Goal: Browse casually: Explore the website without a specific task or goal

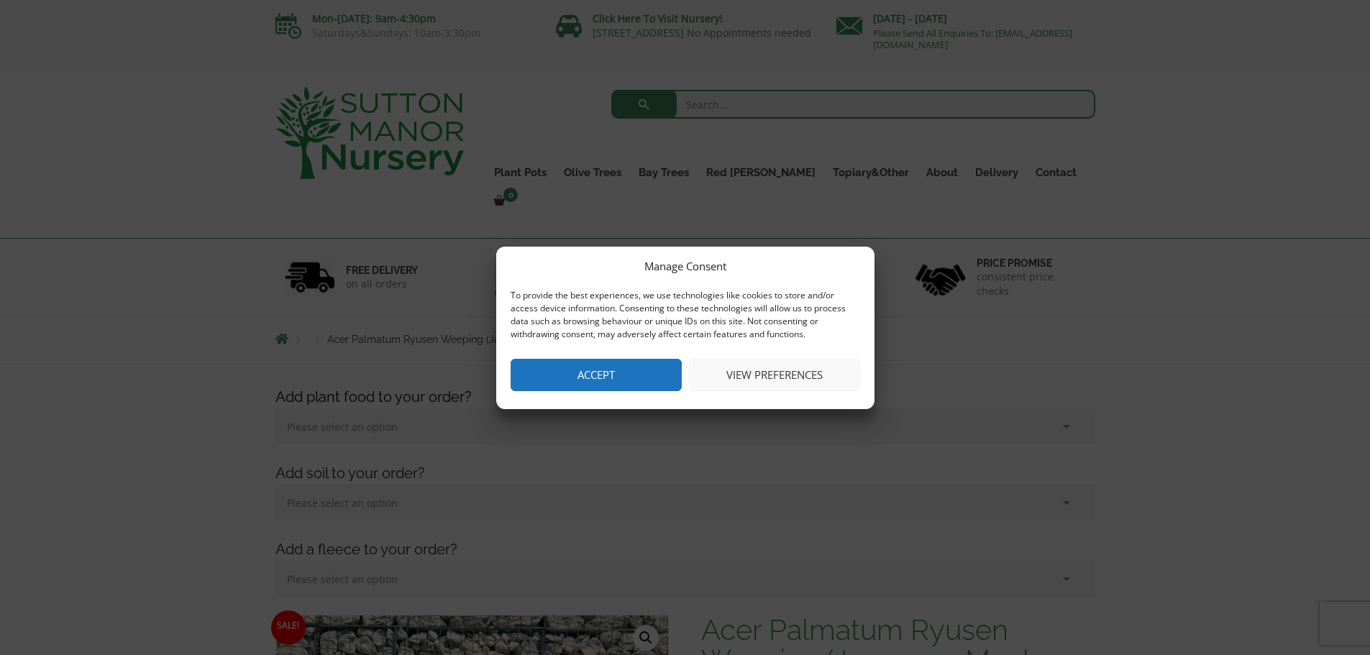
click at [627, 368] on button "Accept" at bounding box center [596, 375] width 171 height 32
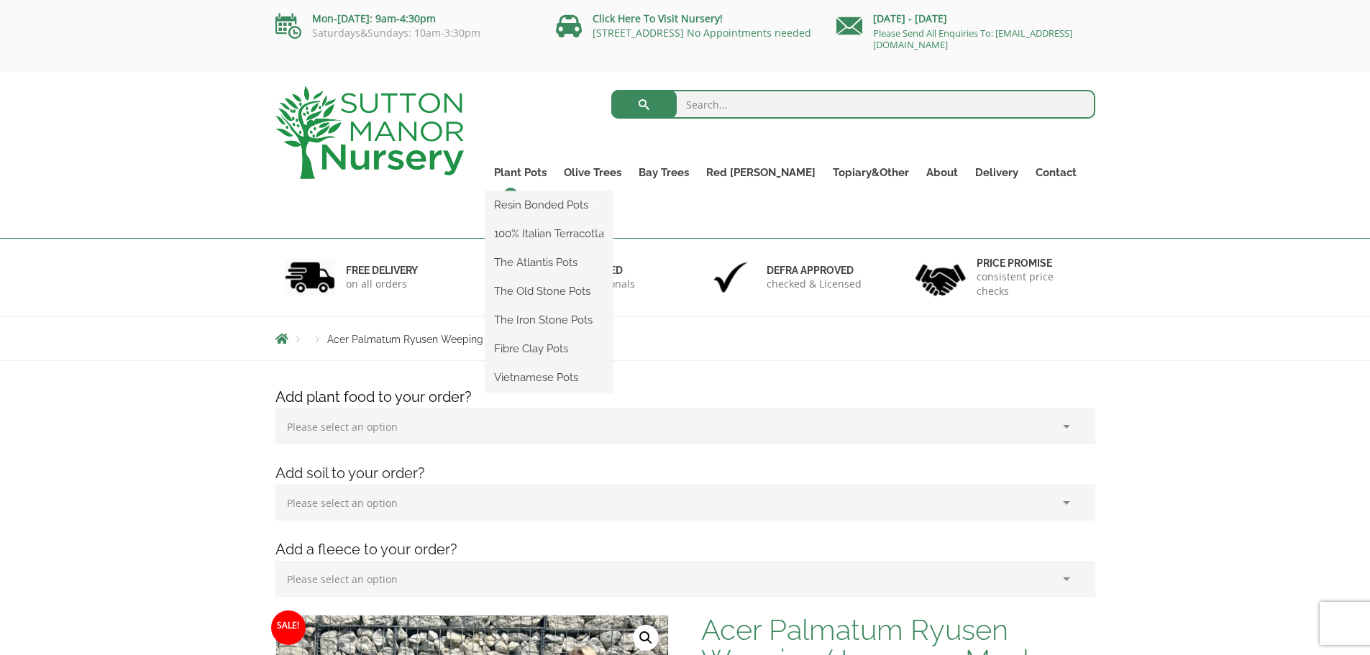
click at [549, 191] on ul "Resin Bonded Pots The Milan Pots The Capri Pots The Brunello Pots The Venice Cu…" at bounding box center [549, 291] width 127 height 201
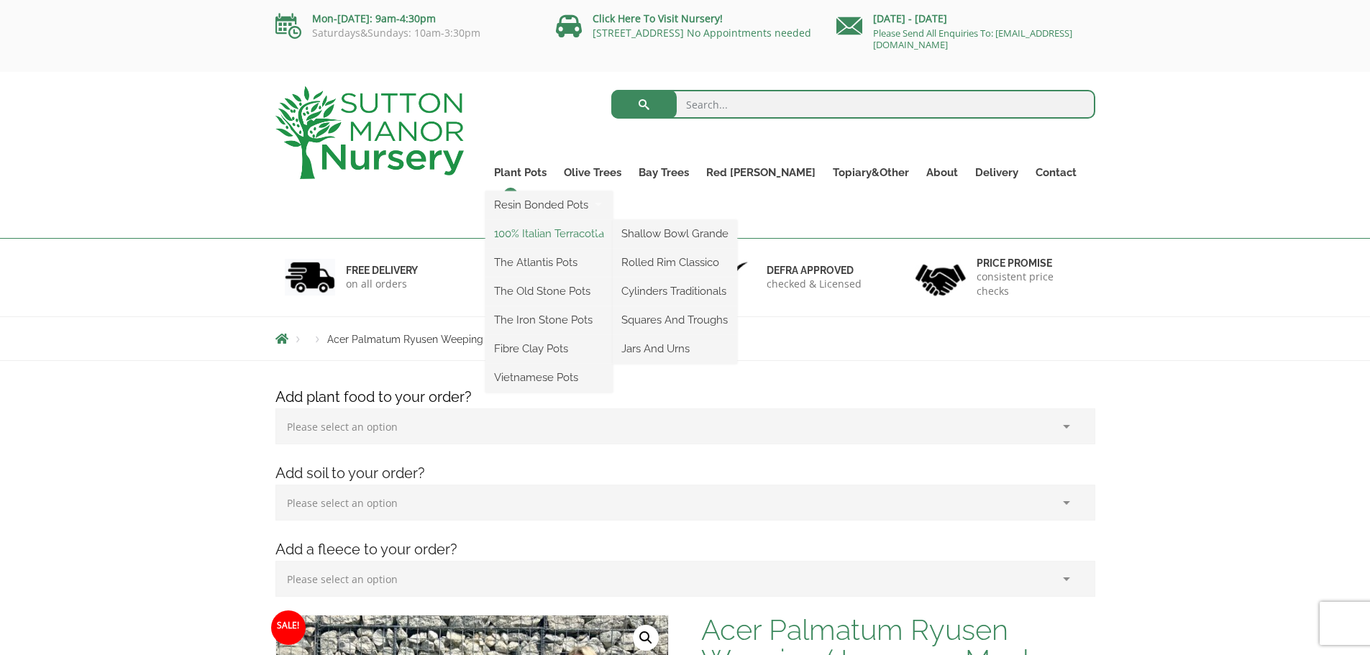
click at [565, 232] on link "100% Italian Terracotta" at bounding box center [549, 234] width 127 height 22
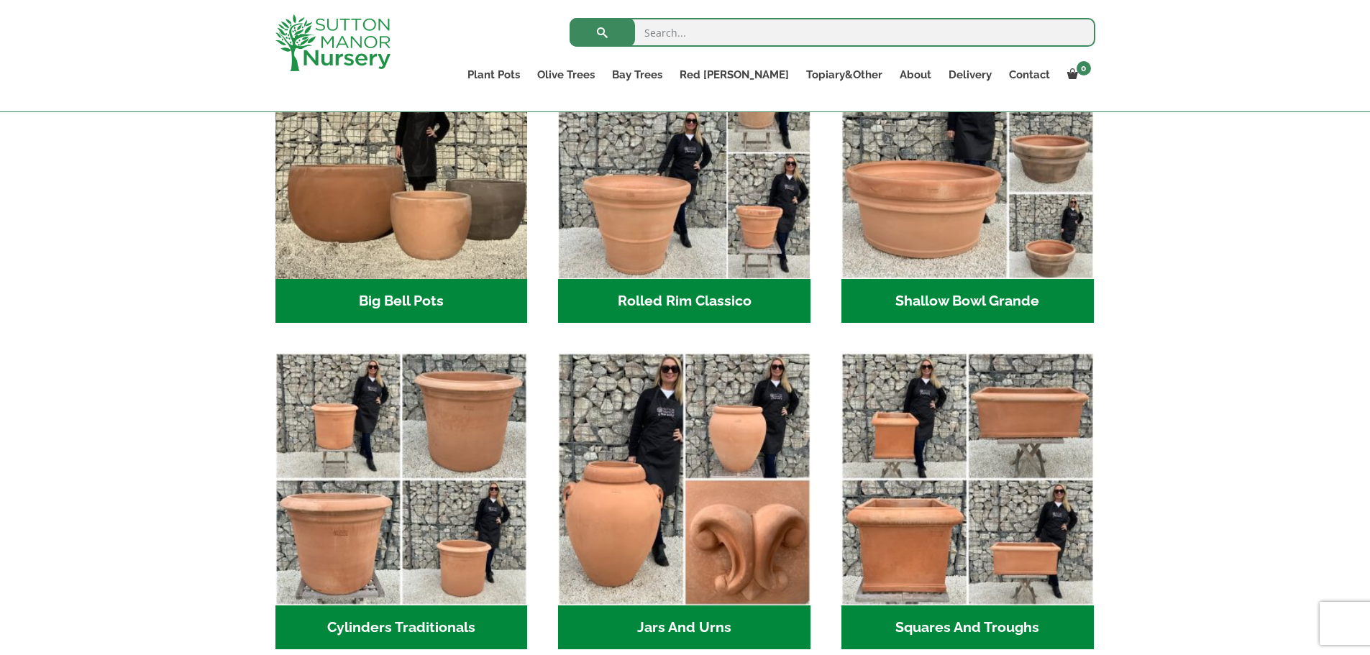
scroll to position [719, 0]
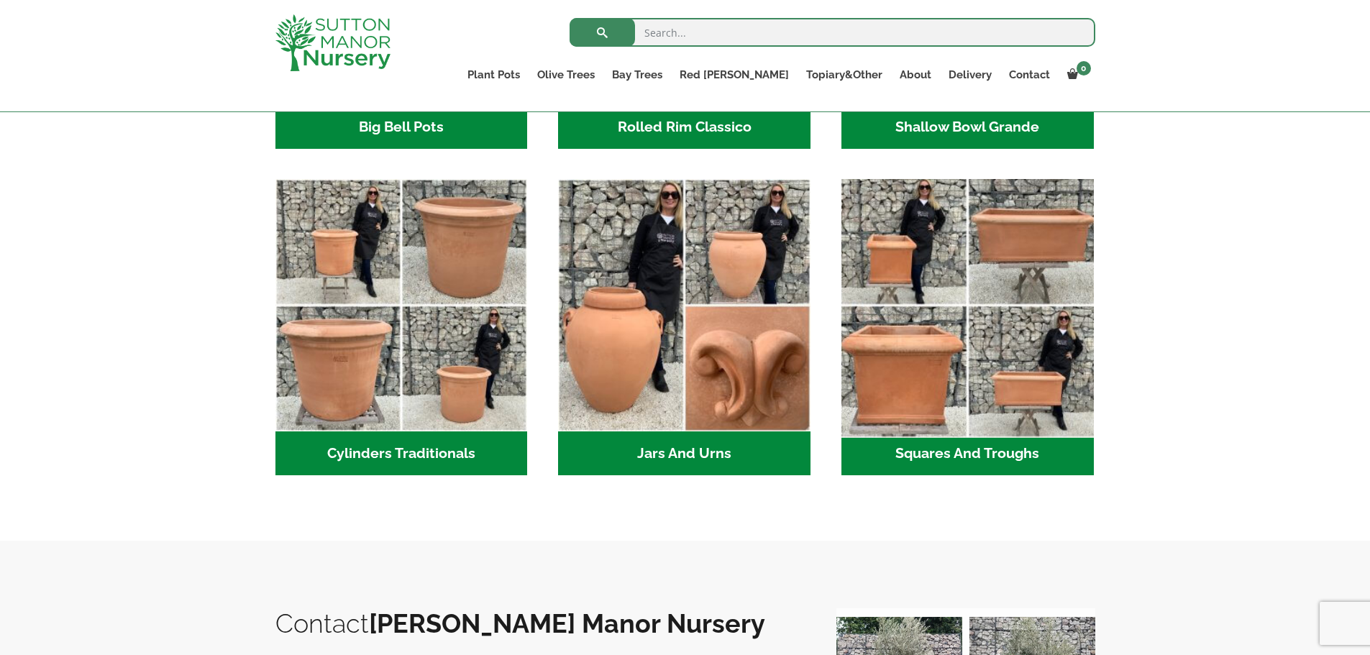
click at [927, 281] on img "Visit product category Squares And Troughs" at bounding box center [967, 305] width 265 height 265
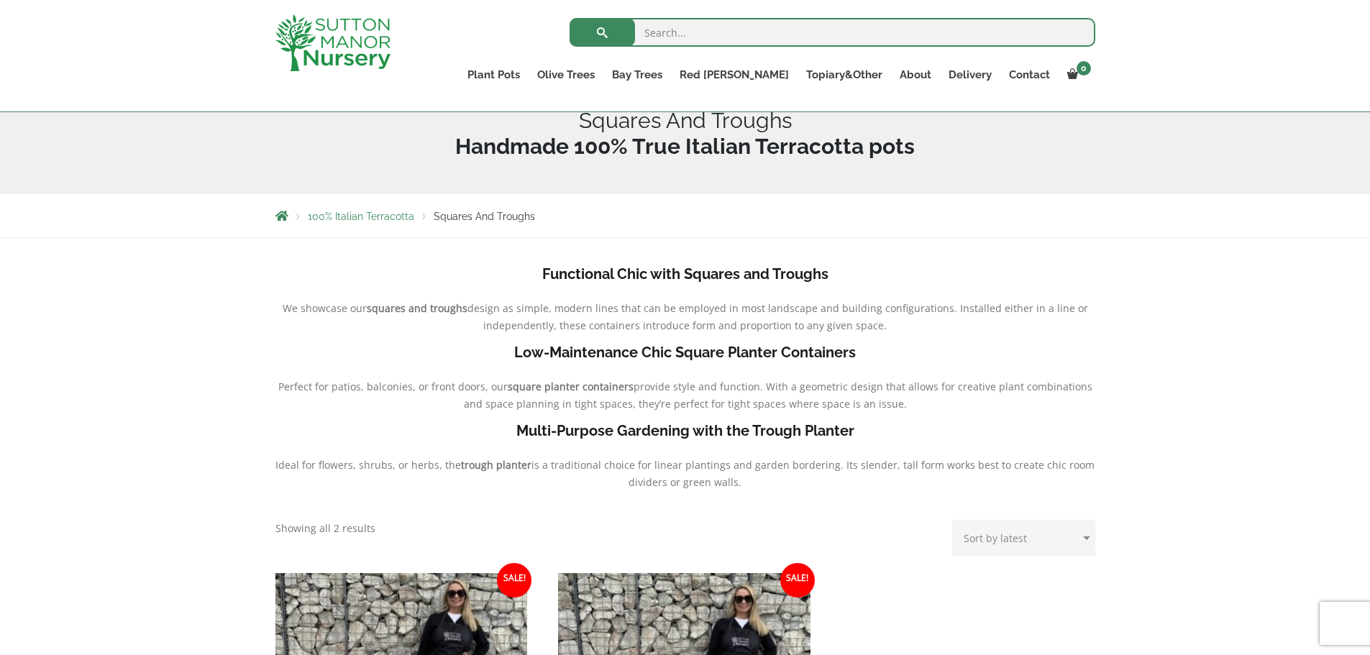
scroll to position [406, 0]
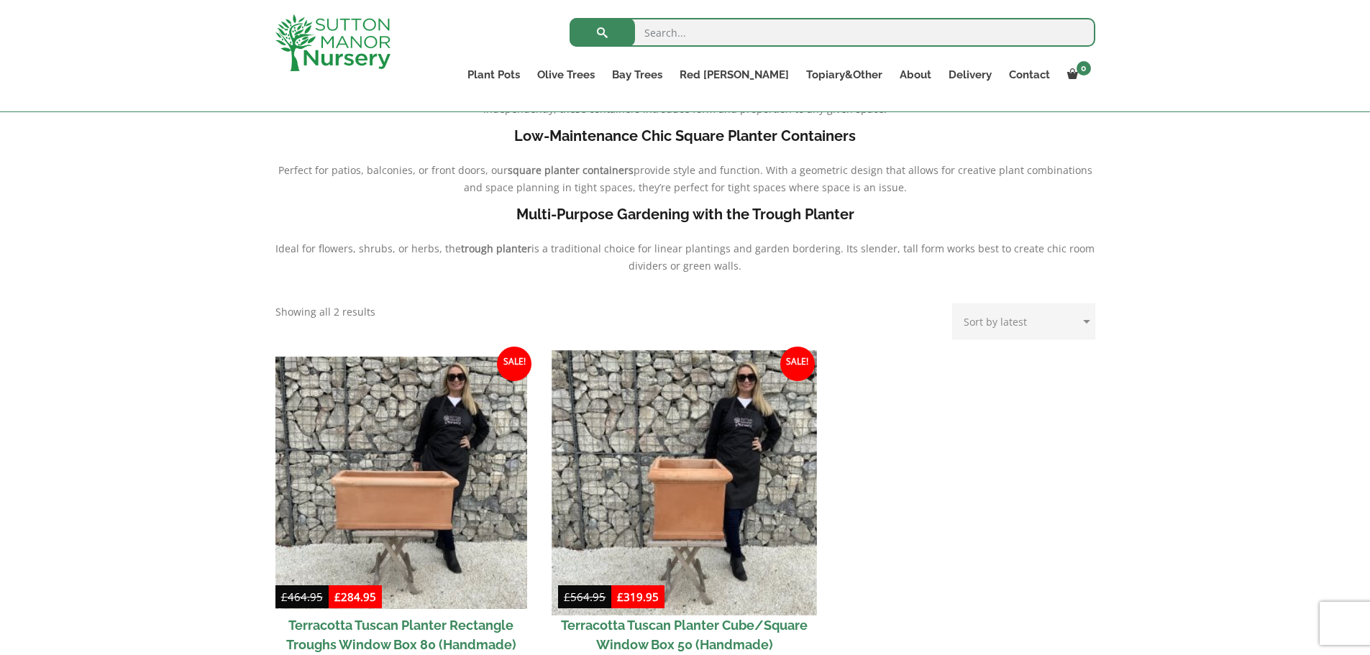
click at [622, 438] on img at bounding box center [685, 482] width 265 height 265
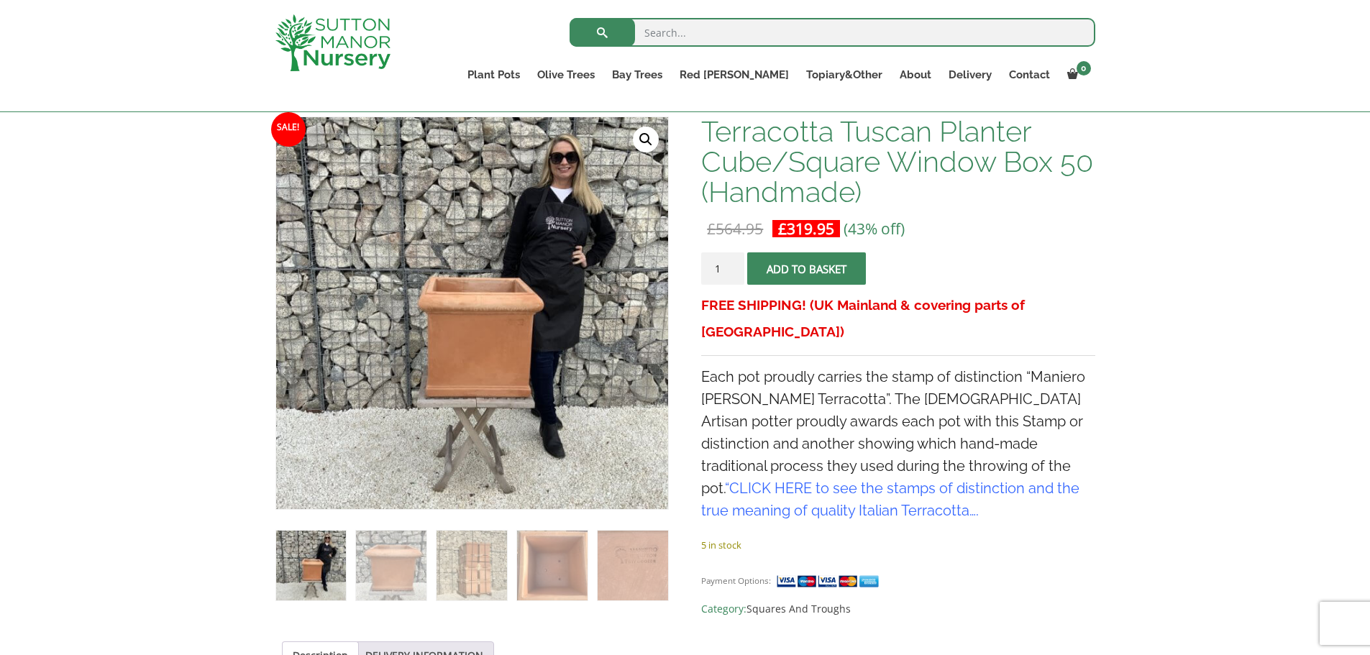
click at [314, 557] on img at bounding box center [311, 566] width 70 height 70
click at [544, 394] on img at bounding box center [472, 313] width 392 height 392
click at [648, 134] on link "🔍" at bounding box center [646, 140] width 26 height 26
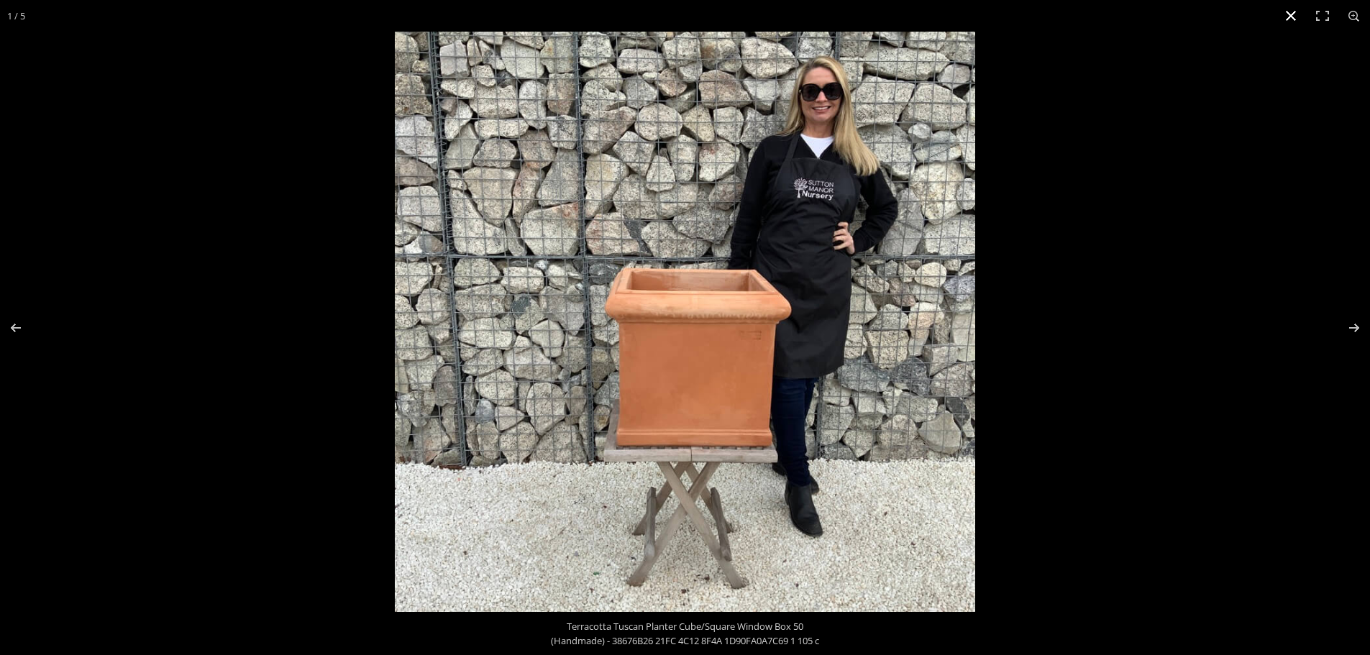
click at [1293, 19] on button "Close (Esc)" at bounding box center [1292, 16] width 32 height 32
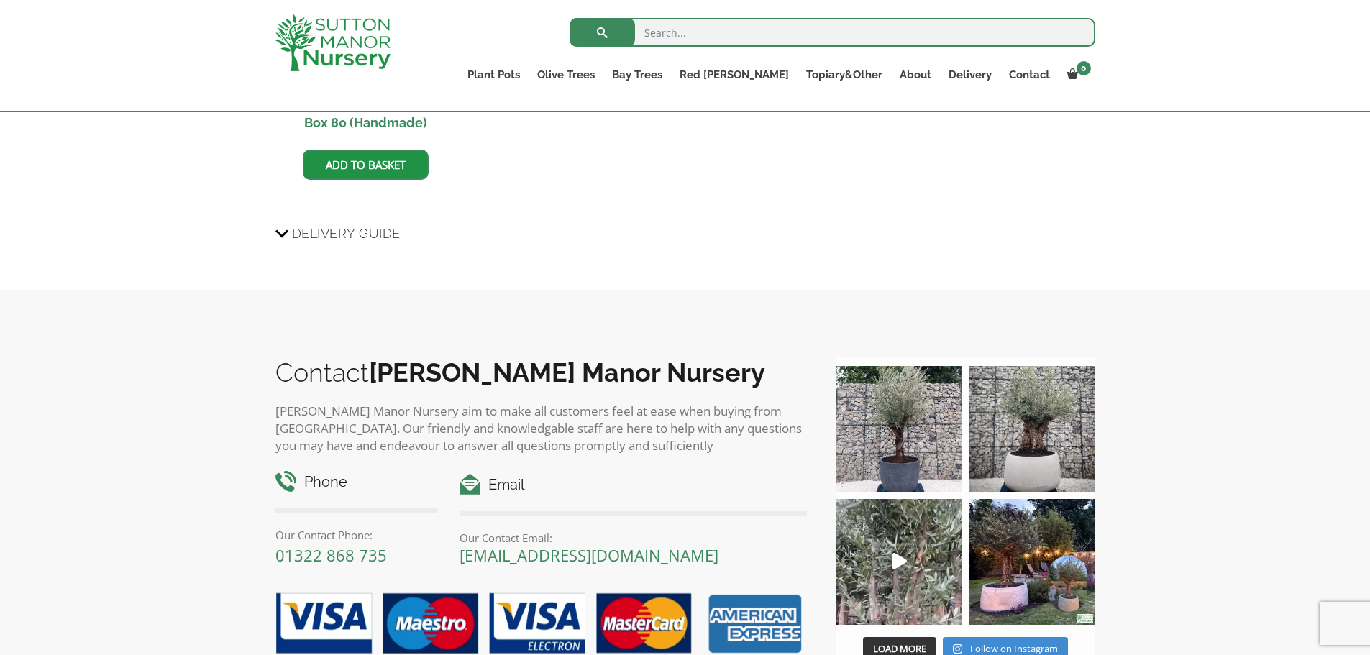
scroll to position [1511, 0]
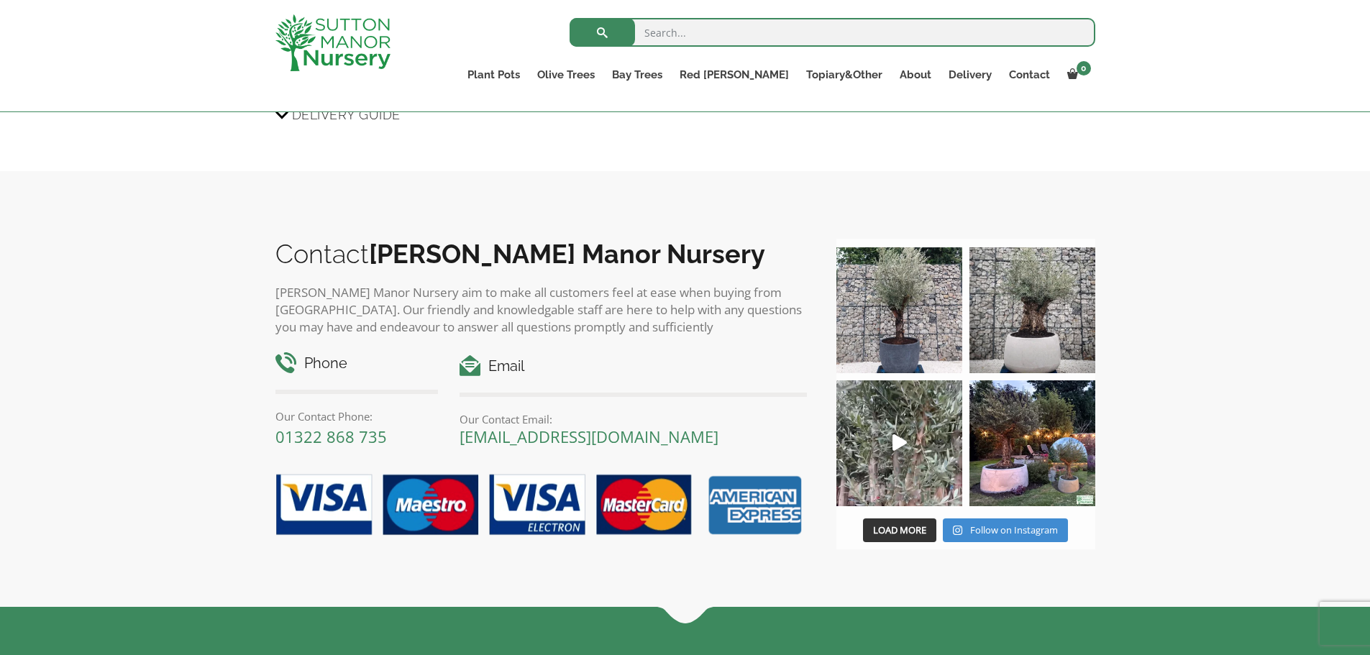
click at [899, 345] on img at bounding box center [900, 310] width 126 height 126
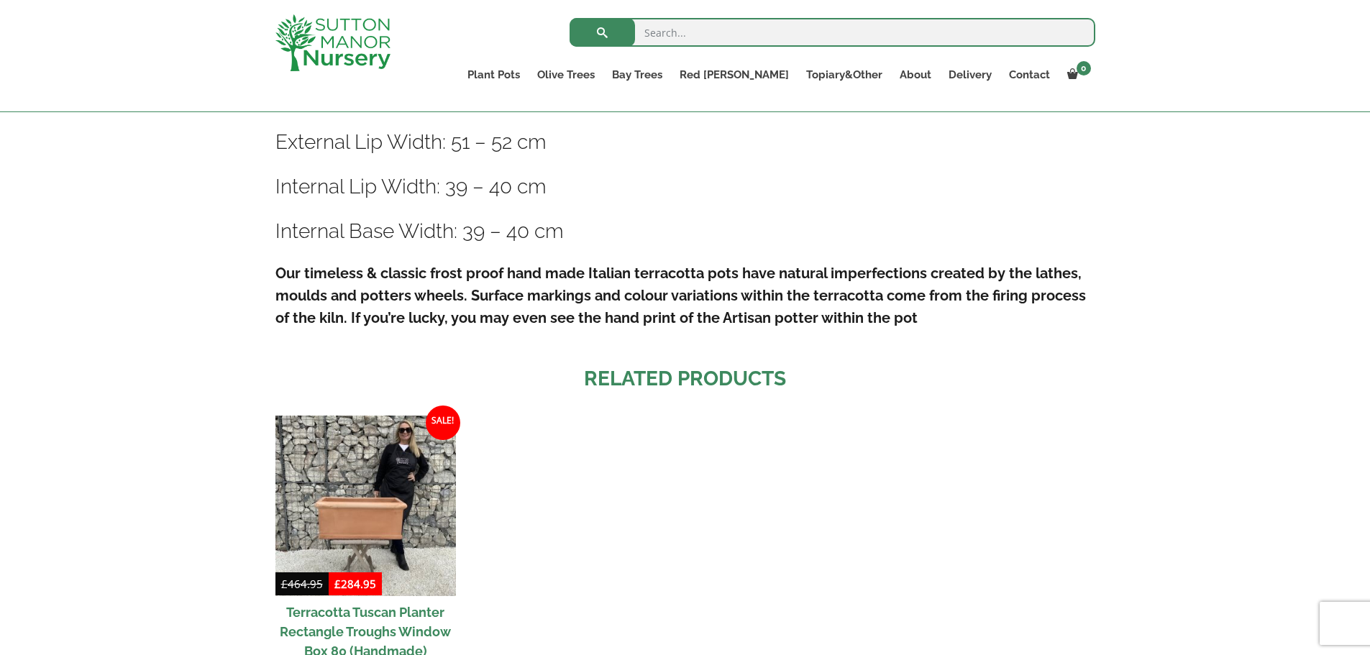
scroll to position [144, 0]
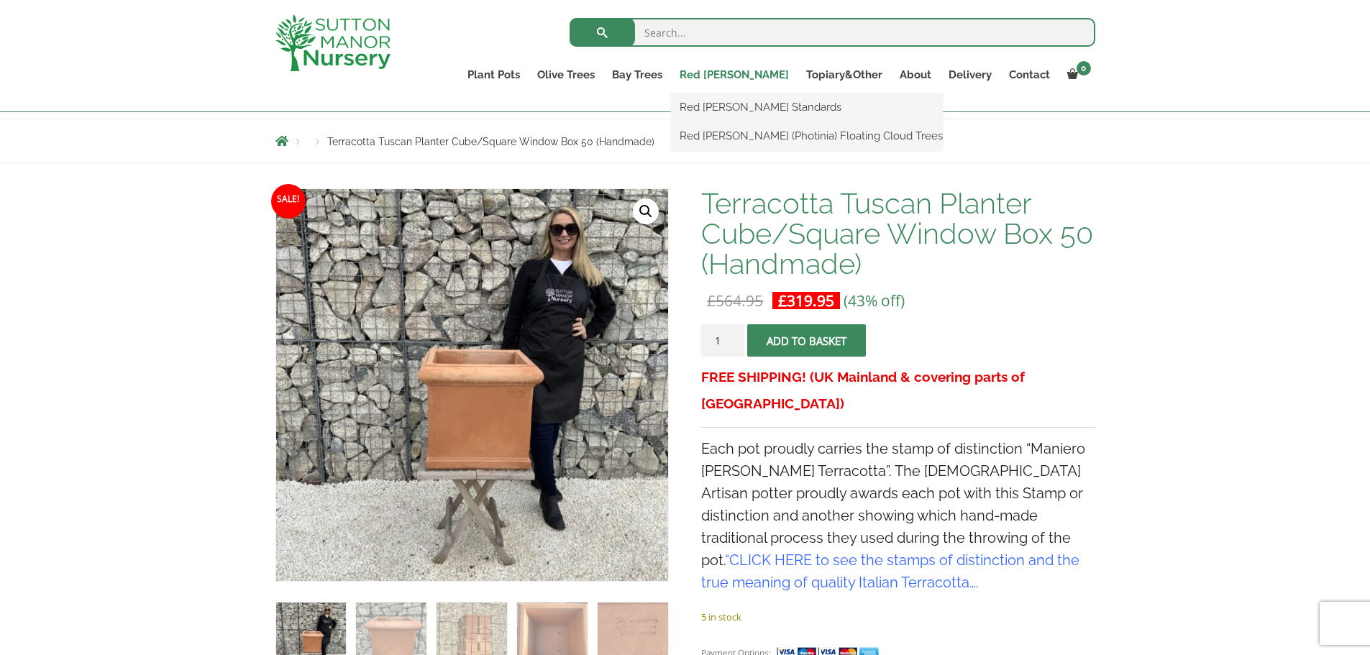
click at [774, 76] on link "Red [PERSON_NAME]" at bounding box center [734, 75] width 127 height 20
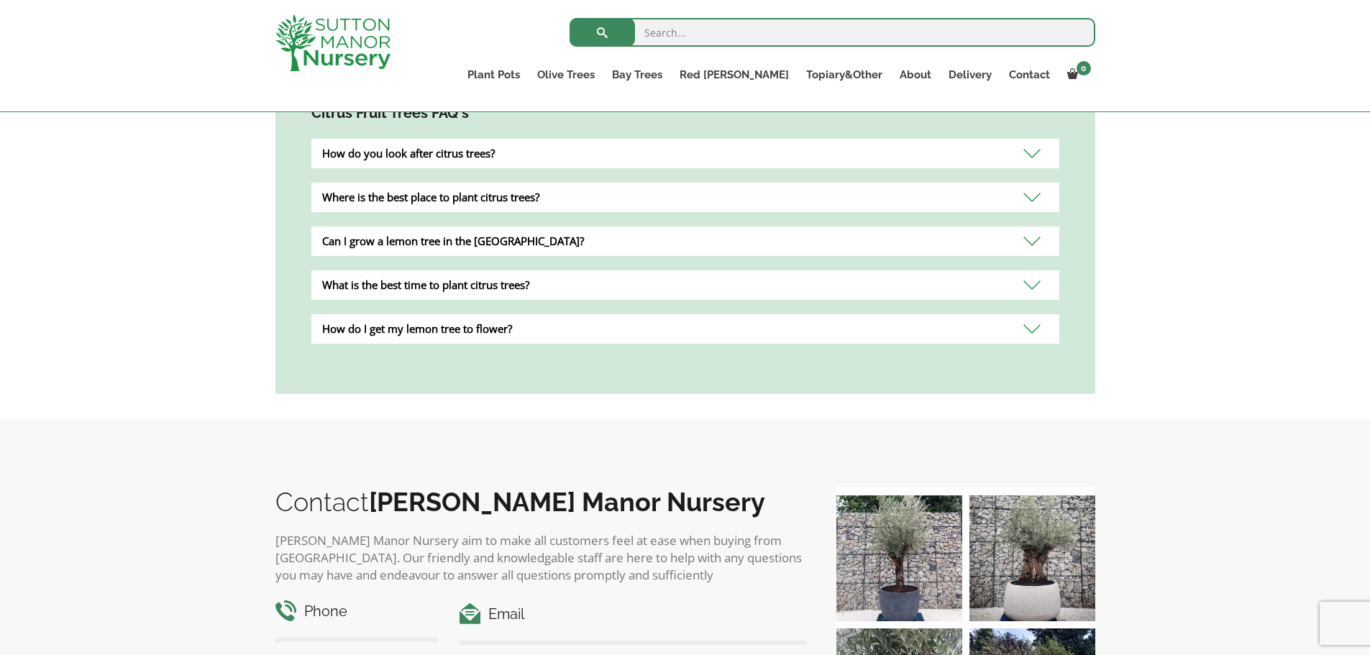
scroll to position [333, 0]
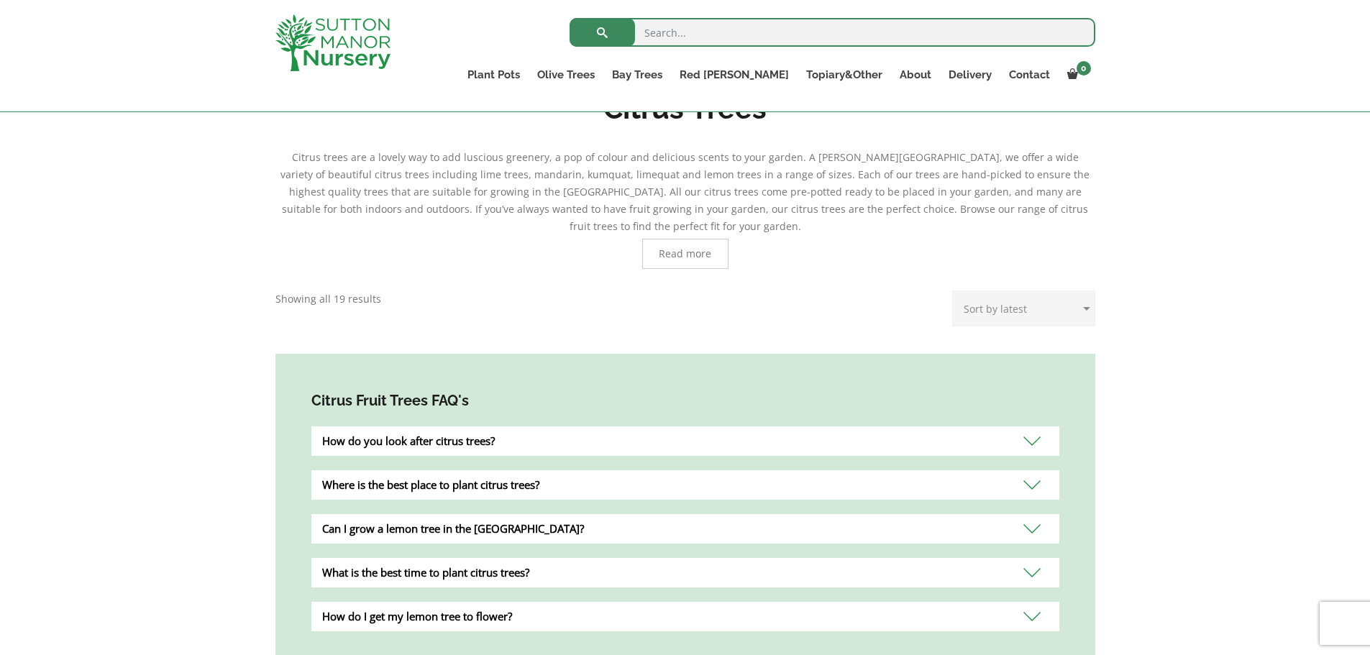
click at [700, 249] on span "Read more" at bounding box center [685, 254] width 53 height 10
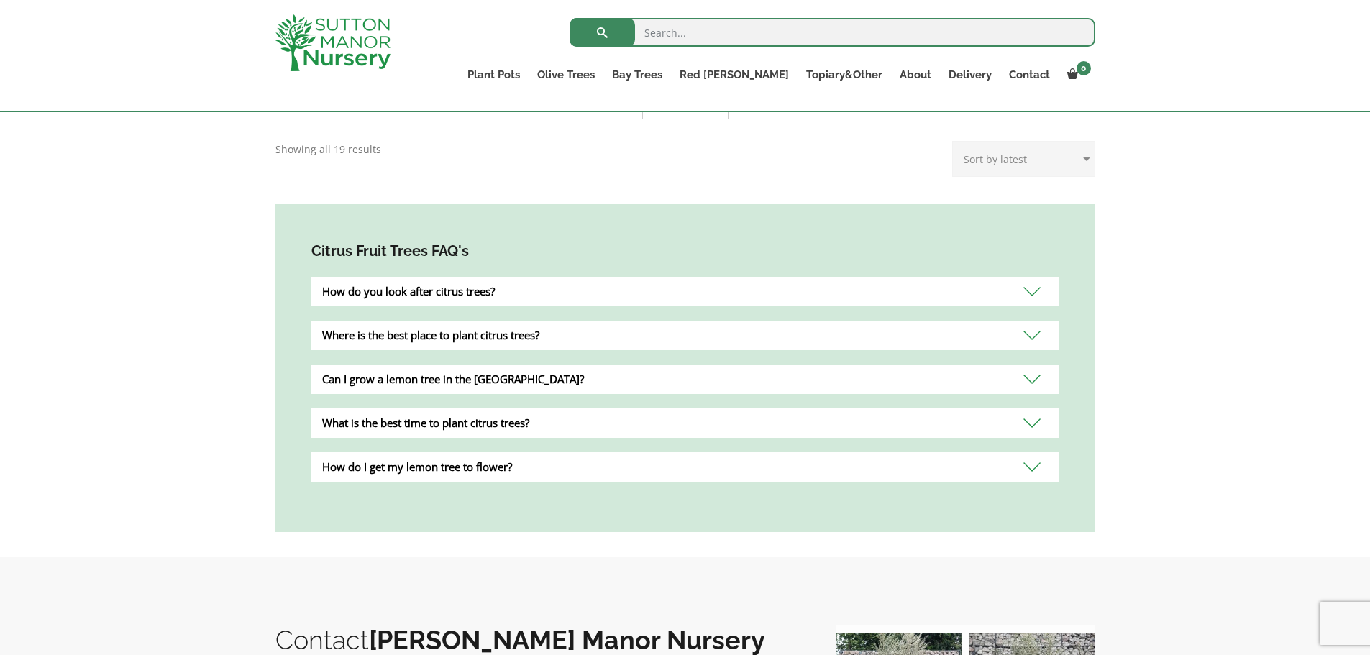
scroll to position [1052, 0]
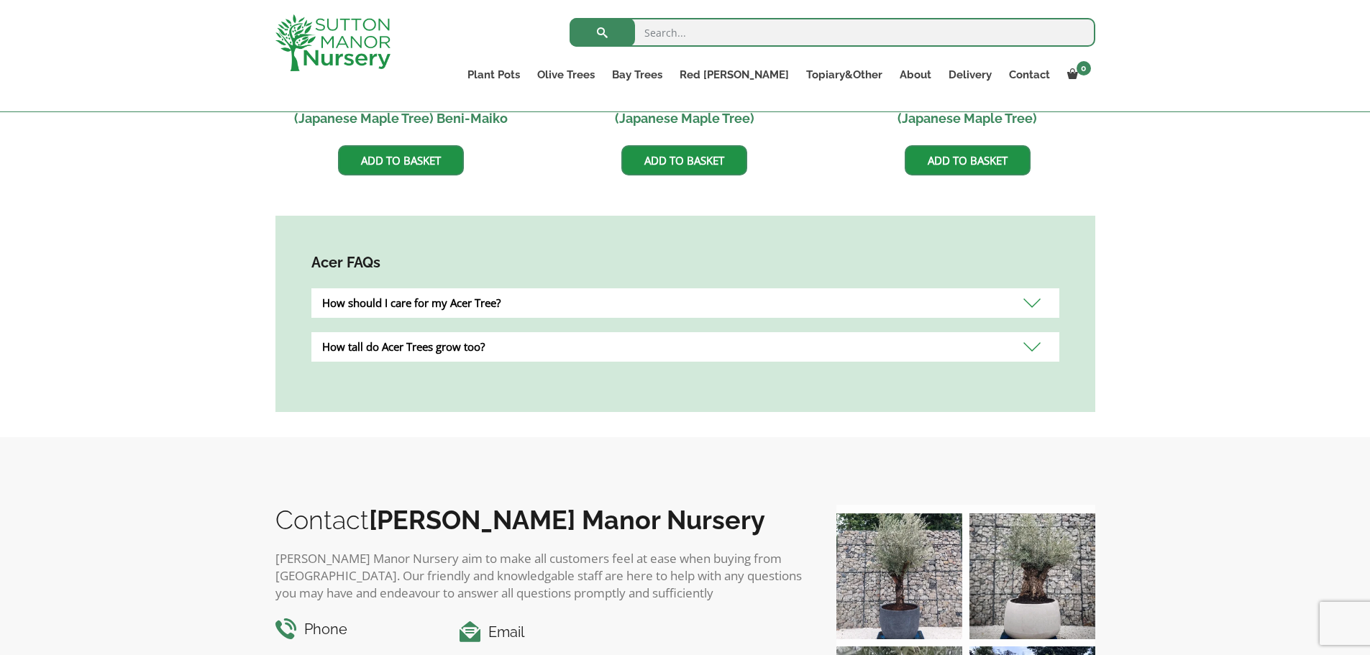
scroll to position [863, 0]
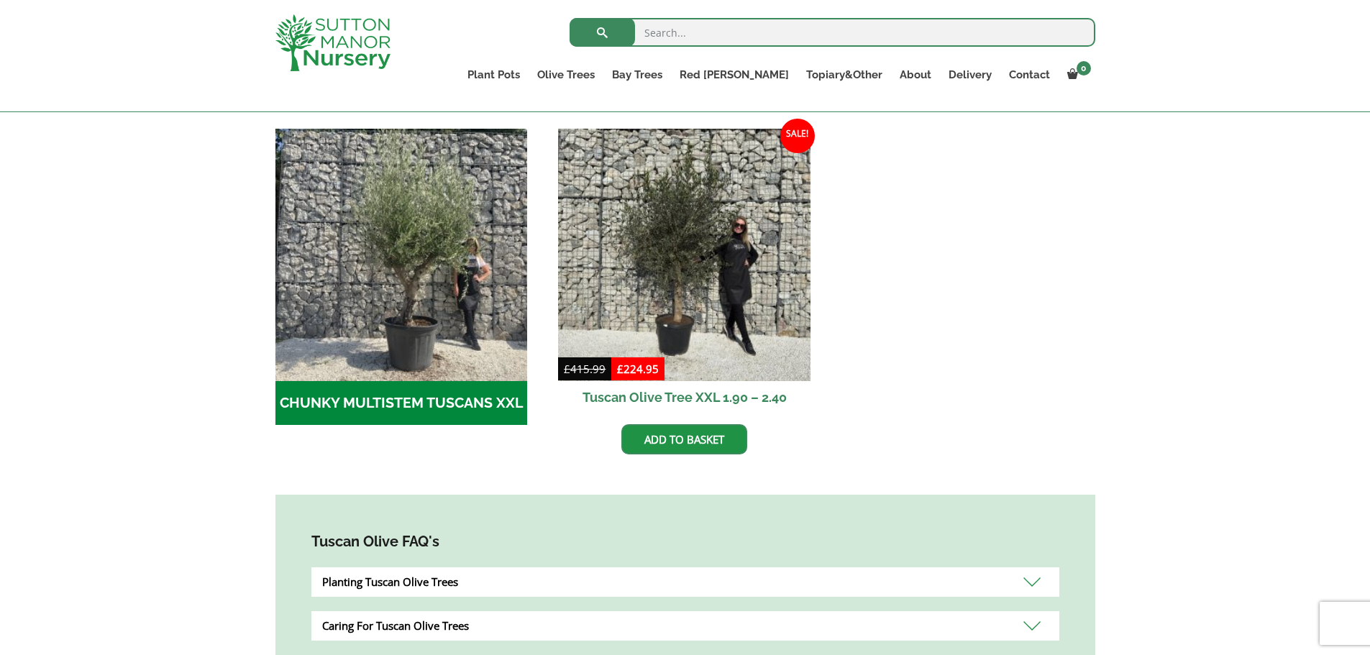
scroll to position [432, 0]
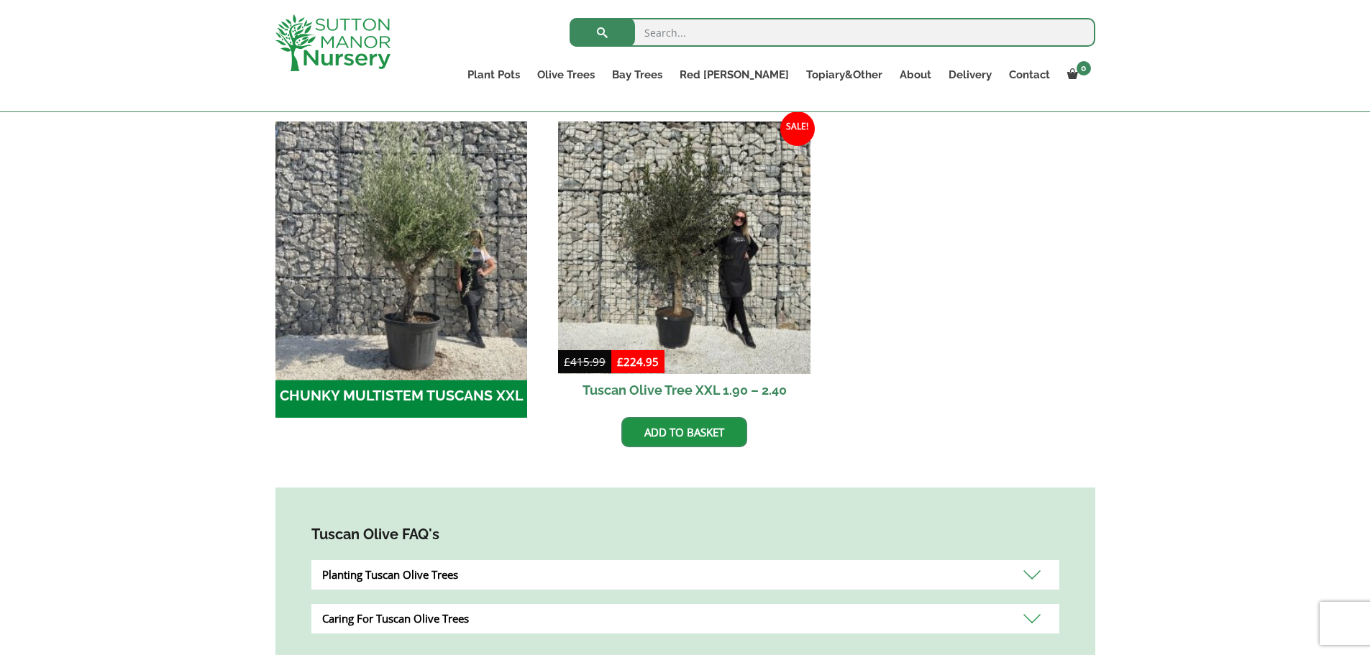
click at [380, 260] on img "Visit product category CHUNKY MULTISTEM TUSCANS XXL" at bounding box center [401, 247] width 265 height 265
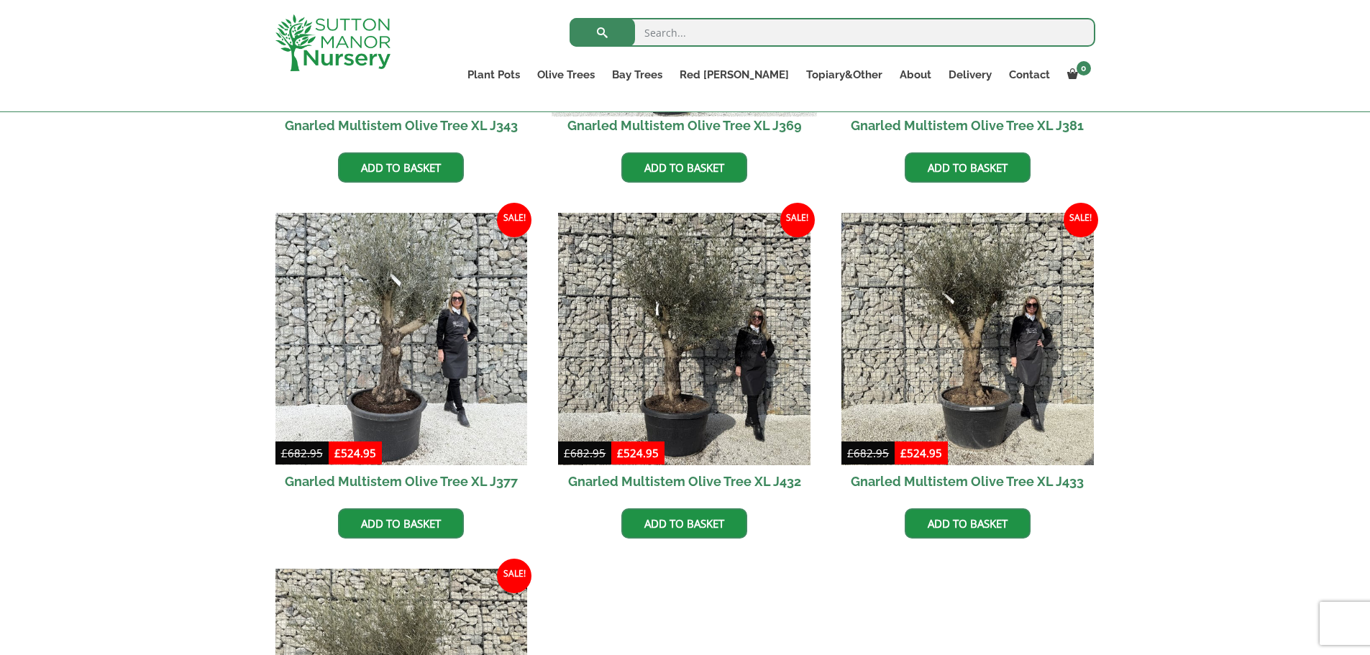
scroll to position [2734, 0]
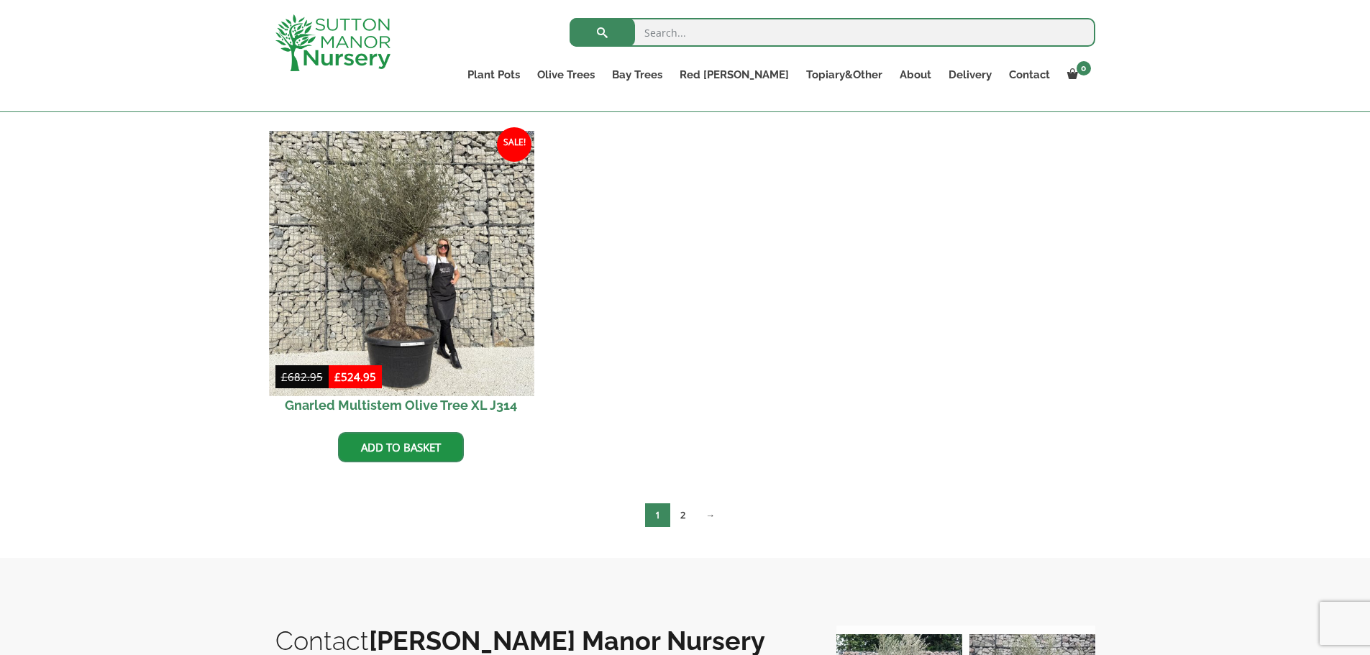
click at [474, 263] on img at bounding box center [401, 263] width 265 height 265
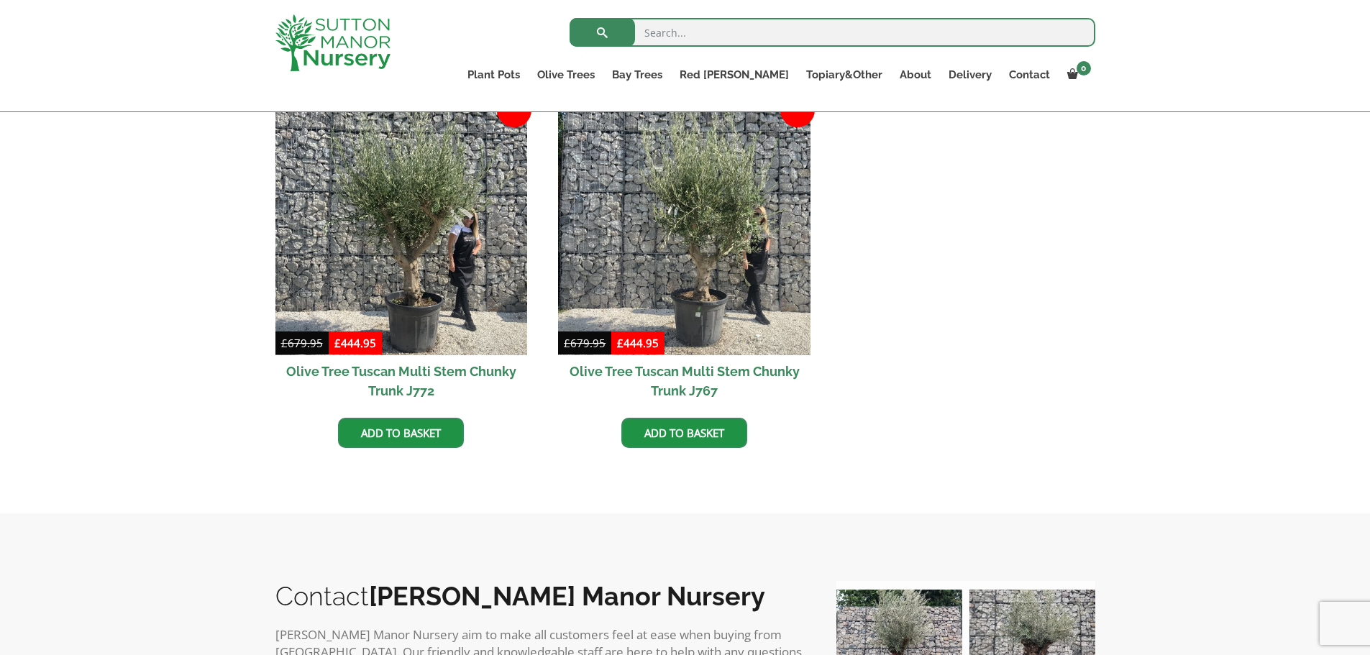
scroll to position [1223, 0]
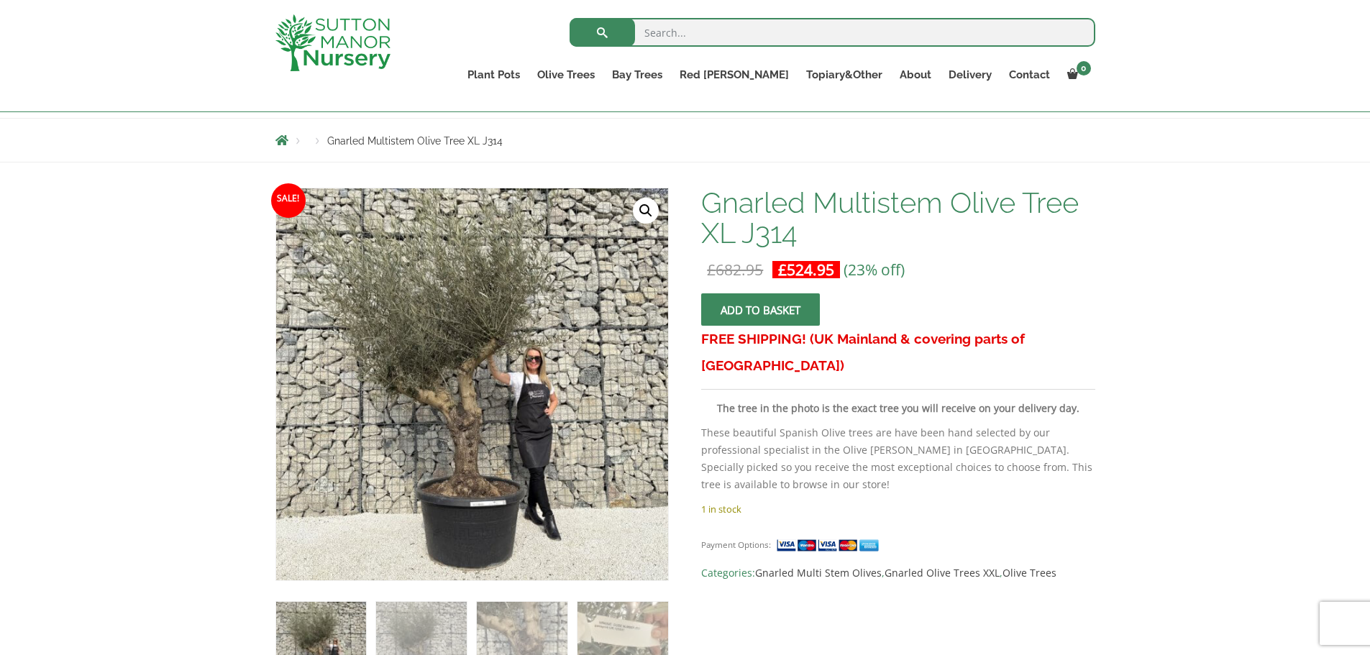
scroll to position [144, 0]
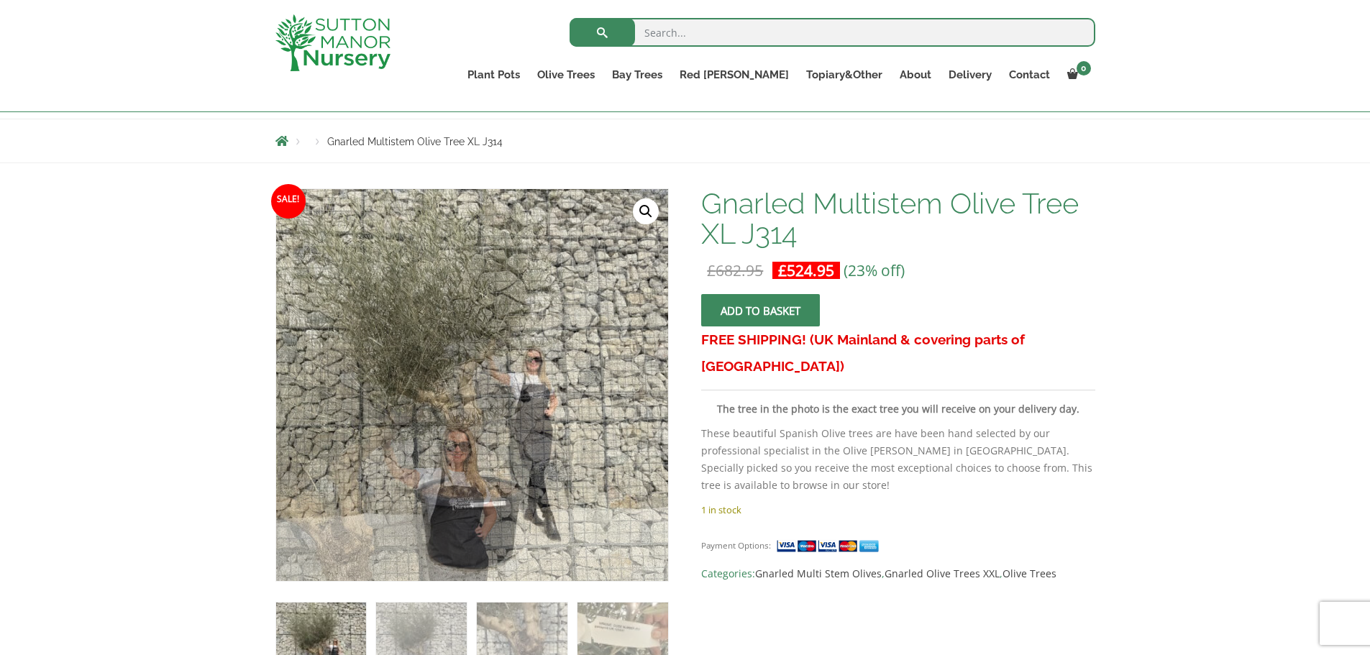
click at [639, 205] on link "🔍" at bounding box center [646, 212] width 26 height 26
